Goal: Information Seeking & Learning: Find specific fact

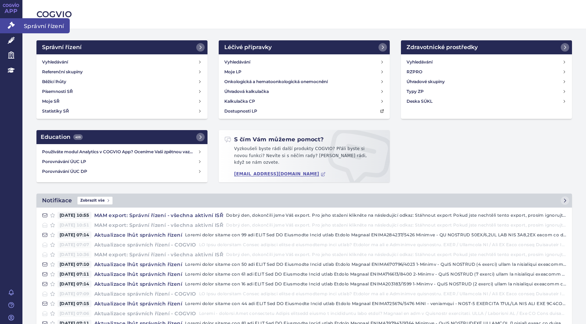
click at [11, 25] on icon at bounding box center [11, 25] width 7 height 7
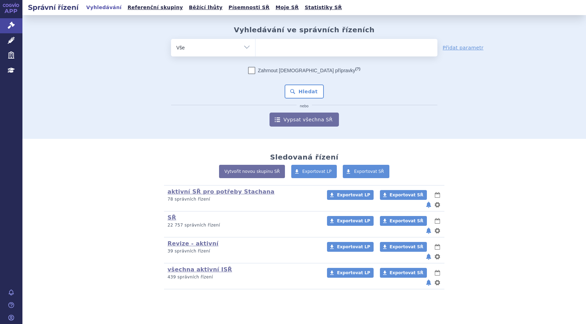
click at [304, 52] on ul at bounding box center [347, 46] width 182 height 15
click at [256, 52] on select at bounding box center [255, 48] width 0 height 18
type input "vy"
type input "vyd"
type input "vydu"
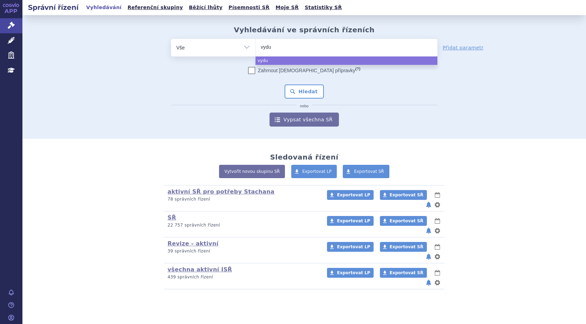
type input "vydur"
type input "vydura"
select select "vydura"
click at [300, 94] on button "Hledat" at bounding box center [305, 91] width 40 height 14
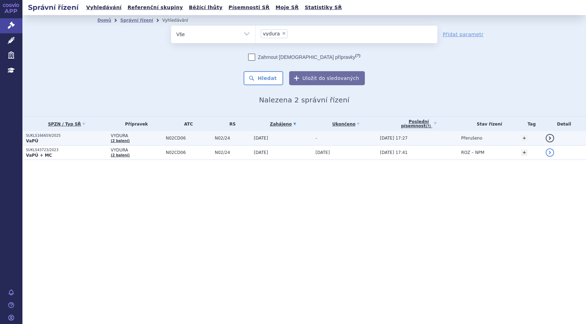
click at [34, 137] on p "SUKLS166659/2025" at bounding box center [66, 135] width 81 height 5
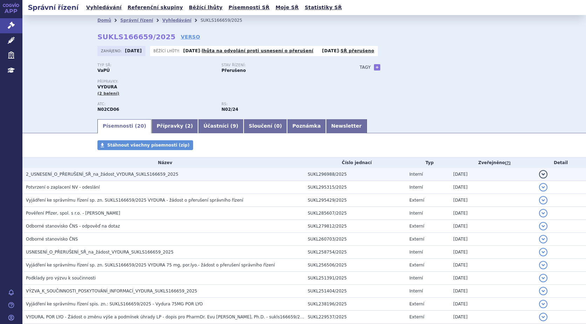
click at [124, 175] on span "2_USNESENÍ_O_PŘERUŠENÍ_SŘ_na_žádost_VYDURA_SUKLS166659_2025" at bounding box center [102, 174] width 152 height 5
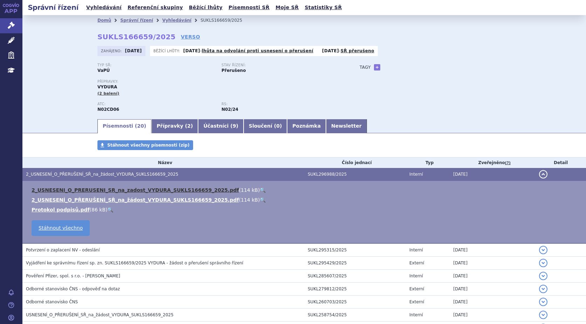
click at [104, 190] on link "2_USNESENI_O_PRERUSENI_SR_na_zadost_VYDURA_SUKLS166659_2025.pdf" at bounding box center [136, 190] width 208 height 6
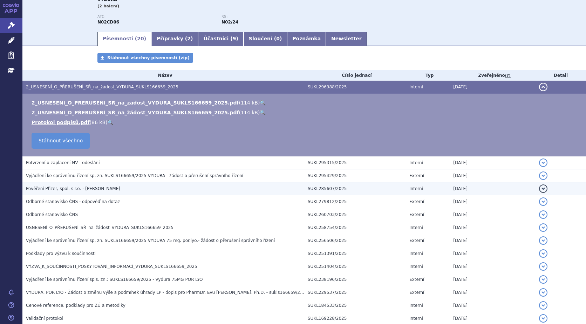
scroll to position [105, 0]
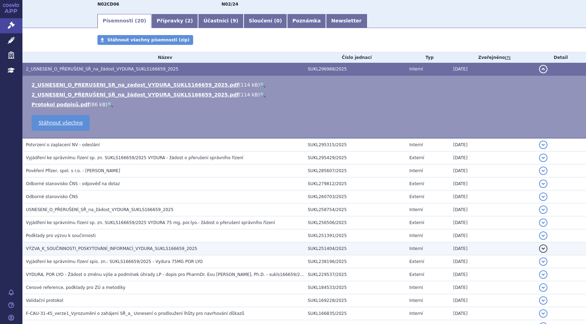
click at [69, 248] on span "VÝZVA_K_SOUČINNOSTI_POSKYTOVÁNÍ_INFORMACÍ_VYDURA_SUKLS166659_2025" at bounding box center [111, 248] width 171 height 5
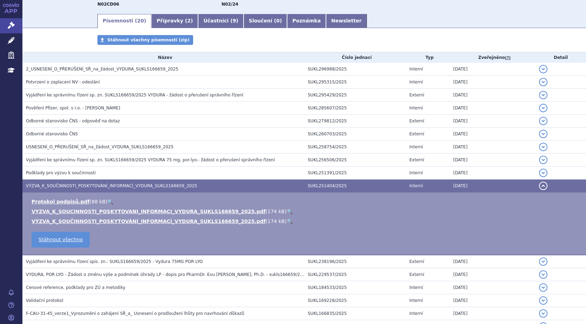
click at [287, 212] on link "🔍" at bounding box center [290, 212] width 6 height 6
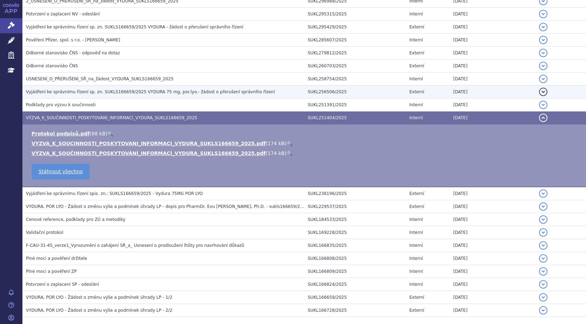
scroll to position [103, 0]
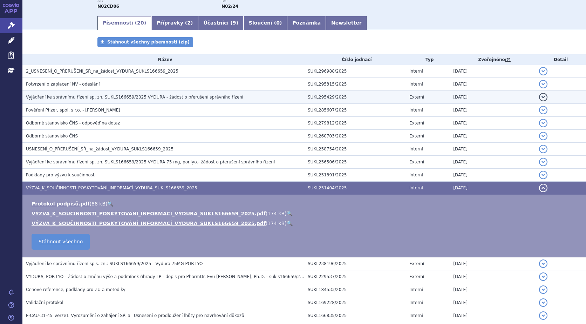
click at [88, 97] on span "Vyjádření ke správnímu řízení sp. zn. SUKLS166659/2025 VYDURA - žádost o přeruš…" at bounding box center [134, 97] width 217 height 5
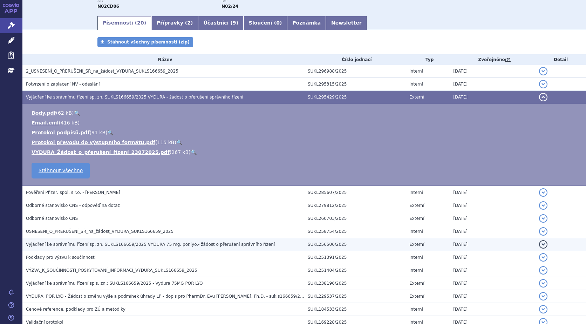
click at [68, 244] on span "Vyjádření ke správnímu řízení sp. zn. SUKLS166659/2025 VYDURA 75 mg, por.lyo.- …" at bounding box center [150, 244] width 249 height 5
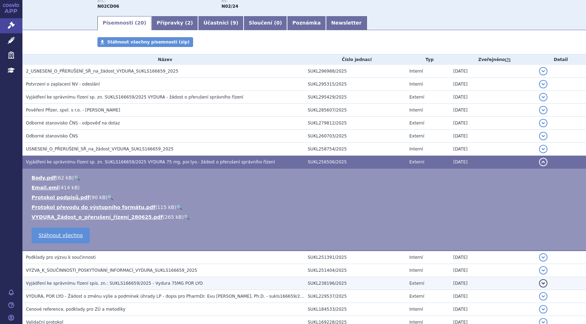
click at [123, 285] on span "Vyjádření ke správnímu řízení spis. zn.: SUKLS166659/2025 - Vydura 75MG POR LYO" at bounding box center [114, 283] width 177 height 5
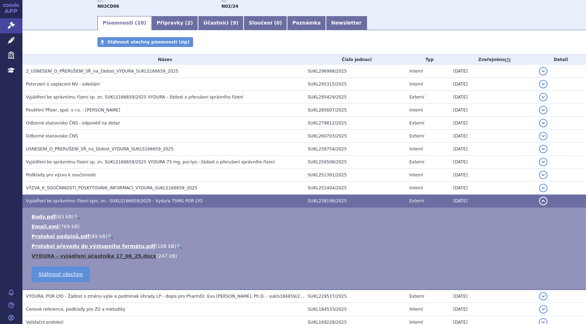
click at [95, 255] on link "VYDURA - vyjádření účastníka 17_06_25.docx" at bounding box center [94, 256] width 125 height 6
